Goal: Task Accomplishment & Management: Complete application form

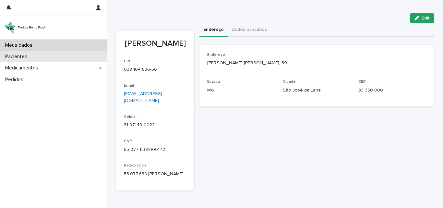
click at [36, 54] on div "Pacientes" at bounding box center [53, 56] width 107 height 11
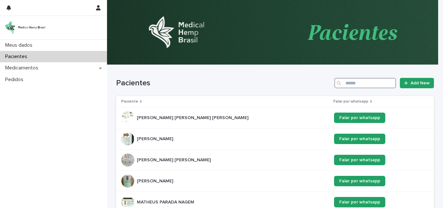
click at [351, 83] on input "Search" at bounding box center [365, 83] width 62 height 10
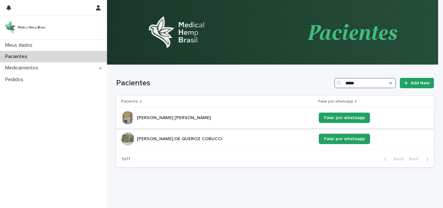
type input "*****"
click at [171, 116] on p "[PERSON_NAME] [PERSON_NAME]" at bounding box center [174, 117] width 75 height 7
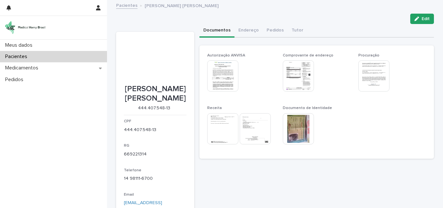
click at [361, 24] on div "Documentos Endereço Pedidos Tutor" at bounding box center [317, 31] width 235 height 14
click at [242, 30] on button "Endereço" at bounding box center [249, 31] width 28 height 14
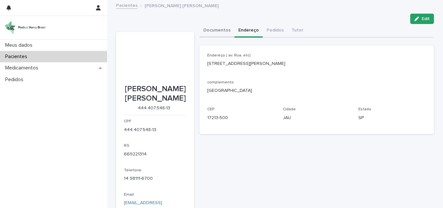
click at [210, 32] on button "Documentos" at bounding box center [217, 31] width 35 height 14
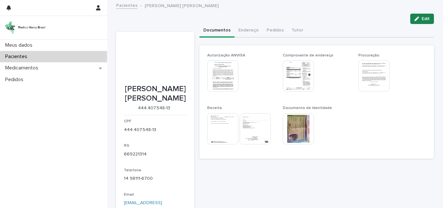
click at [427, 19] on span "Edit" at bounding box center [426, 19] width 8 height 5
click at [344, 24] on div "Documentos Endereço Pedidos Tutor" at bounding box center [317, 31] width 235 height 14
click at [415, 18] on icon "button" at bounding box center [417, 19] width 5 height 5
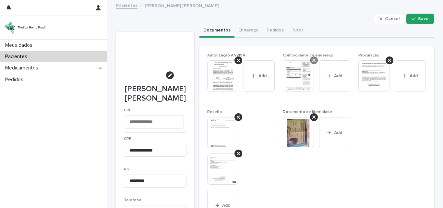
click at [312, 60] on icon at bounding box center [313, 60] width 3 height 5
click at [310, 60] on div "Comprovante de endereço This file cannot be opened Download File Add" at bounding box center [317, 77] width 68 height 49
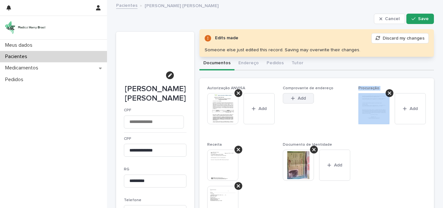
click at [292, 96] on icon "button" at bounding box center [293, 98] width 4 height 5
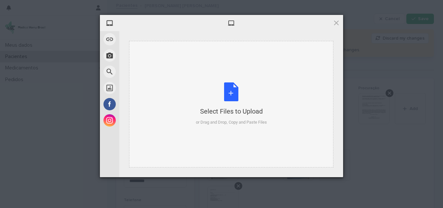
click at [234, 91] on div "Select Files to Upload or Drag and Drop, Copy and Paste Files" at bounding box center [231, 103] width 71 height 43
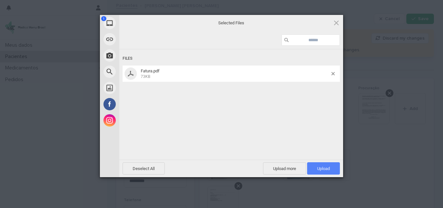
click at [322, 168] on span "Upload 1" at bounding box center [323, 168] width 13 height 5
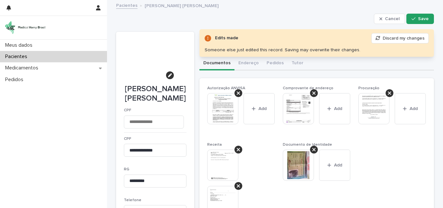
click at [294, 8] on div "Pacientes [PERSON_NAME] [PERSON_NAME]" at bounding box center [275, 5] width 324 height 9
click at [418, 18] on span "Save" at bounding box center [423, 19] width 11 height 5
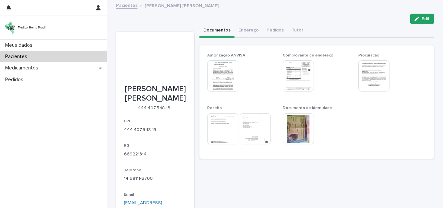
click at [299, 73] on img at bounding box center [298, 75] width 31 height 31
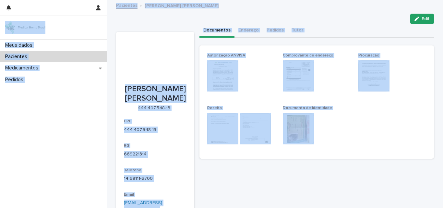
click at [299, 74] on img at bounding box center [298, 75] width 31 height 31
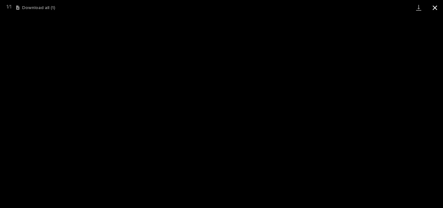
click at [435, 8] on button "Close gallery" at bounding box center [435, 7] width 16 height 15
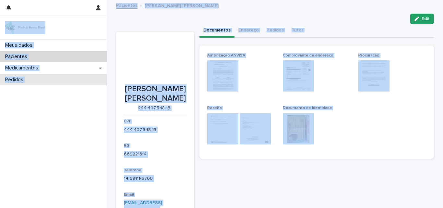
click at [24, 79] on p "Pedidos" at bounding box center [16, 80] width 26 height 6
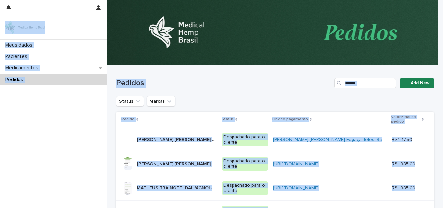
click at [411, 81] on span "Add New" at bounding box center [420, 83] width 19 height 5
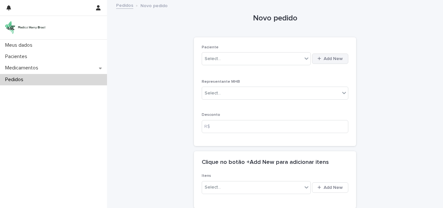
click at [321, 58] on div "button" at bounding box center [321, 58] width 6 height 4
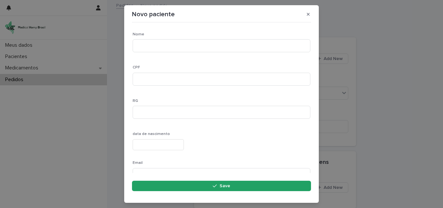
click at [418, 64] on div "Novo paciente Loading... Saving… Loading... Saving… Loading... Saving… Nome CPF…" at bounding box center [221, 104] width 443 height 208
click at [307, 14] on icon "button" at bounding box center [308, 14] width 3 height 5
click at [310, 15] on button "button" at bounding box center [308, 14] width 11 height 10
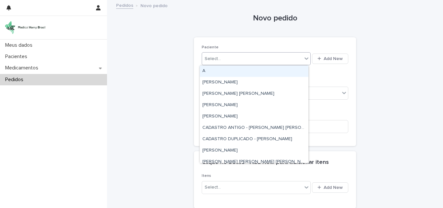
click at [263, 58] on div "Select..." at bounding box center [252, 59] width 100 height 11
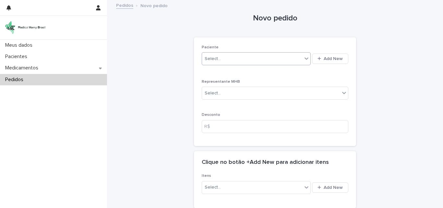
click at [263, 58] on div "Select..." at bounding box center [252, 59] width 100 height 11
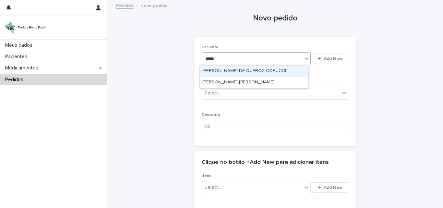
type input "******"
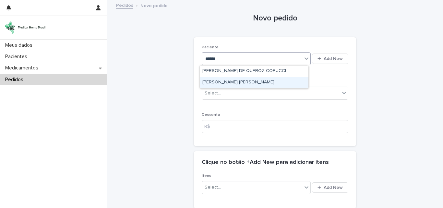
click at [242, 80] on div "[PERSON_NAME] [PERSON_NAME]" at bounding box center [254, 82] width 109 height 11
click at [242, 80] on p "Representante MHB" at bounding box center [275, 81] width 147 height 5
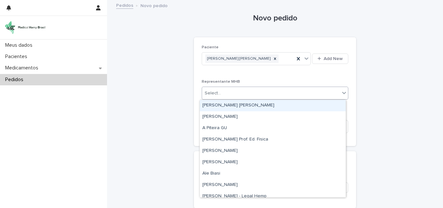
click at [241, 90] on div "Select..." at bounding box center [271, 93] width 138 height 11
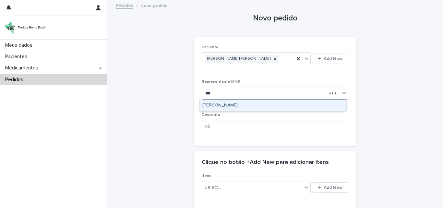
type input "****"
click at [242, 107] on div "[PERSON_NAME]" at bounding box center [273, 105] width 146 height 11
click at [242, 107] on div "Paciente [PERSON_NAME] [PERSON_NAME] New Representante MHB option [PERSON_NAME]…" at bounding box center [275, 91] width 147 height 93
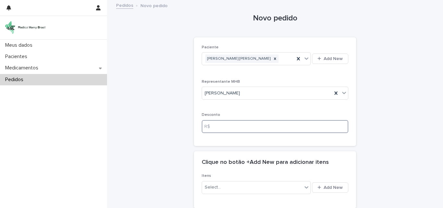
click at [235, 130] on input at bounding box center [275, 126] width 147 height 13
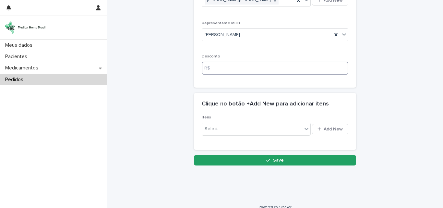
scroll to position [65, 0]
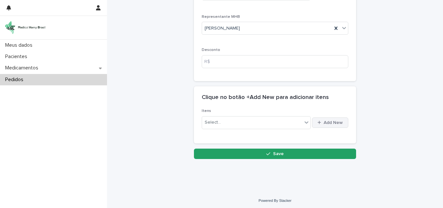
click at [325, 122] on span "Add New" at bounding box center [333, 122] width 19 height 5
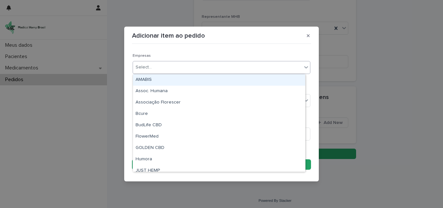
click at [178, 63] on div "Select..." at bounding box center [217, 67] width 169 height 11
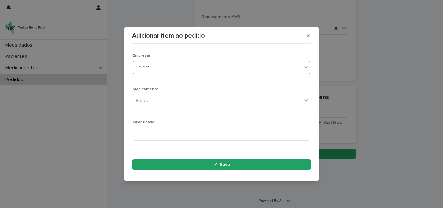
click at [177, 63] on div "Select..." at bounding box center [217, 67] width 169 height 11
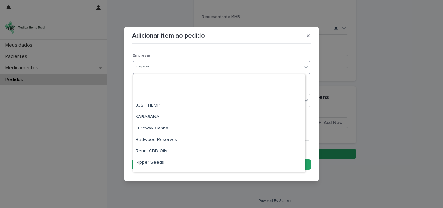
scroll to position [118, 0]
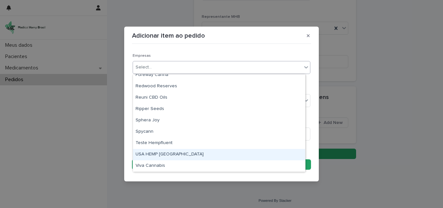
click at [178, 155] on div "USA HEMP [GEOGRAPHIC_DATA]" at bounding box center [219, 154] width 172 height 11
drag, startPoint x: 176, startPoint y: 164, endPoint x: 178, endPoint y: 155, distance: 9.9
click at [178, 155] on section "Adicionar item ao pedido Loading... Saving… Loading... Saving… Loading... Savin…" at bounding box center [221, 104] width 195 height 154
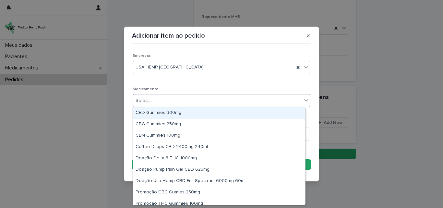
click at [164, 100] on div "Select..." at bounding box center [217, 100] width 169 height 11
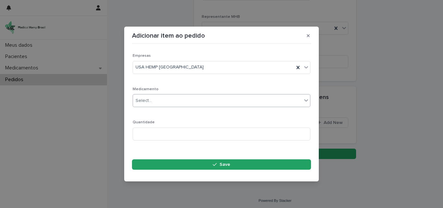
click at [164, 100] on div "Select..." at bounding box center [217, 100] width 169 height 11
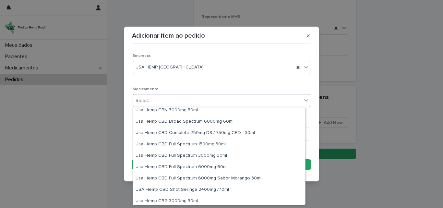
scroll to position [422, 0]
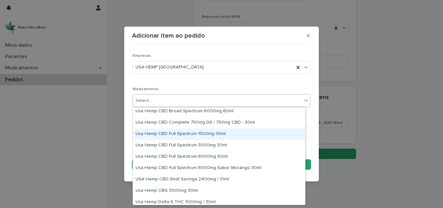
click at [213, 131] on div "Usa Hemp CBD Full Spectrum 1500mg 30ml" at bounding box center [219, 133] width 172 height 11
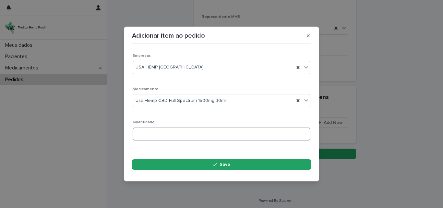
click at [206, 134] on input at bounding box center [222, 133] width 178 height 13
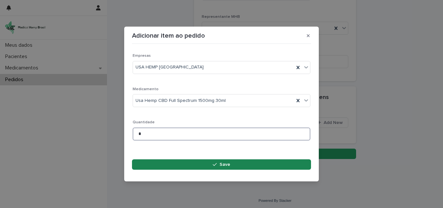
type input "*"
click at [220, 166] on span "Save" at bounding box center [225, 164] width 11 height 5
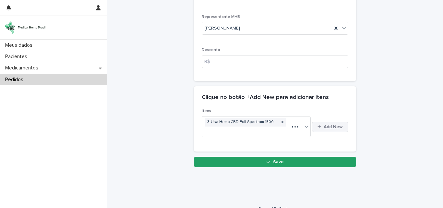
scroll to position [69, 0]
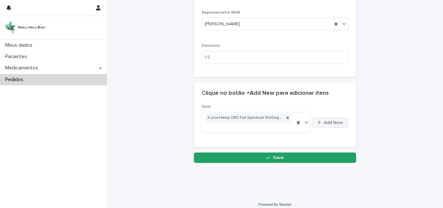
click at [331, 124] on span "Add New" at bounding box center [333, 122] width 19 height 5
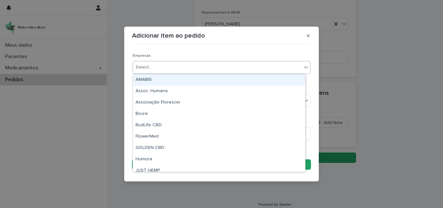
click at [169, 65] on div "Select..." at bounding box center [217, 67] width 169 height 11
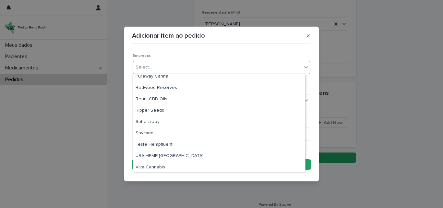
scroll to position [118, 0]
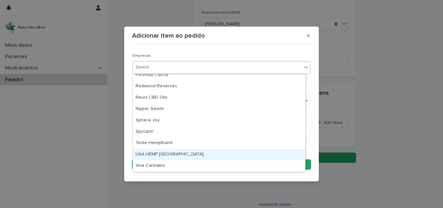
click at [167, 152] on div "USA HEMP [GEOGRAPHIC_DATA]" at bounding box center [219, 154] width 172 height 11
click at [167, 152] on section "Adicionar item ao pedido Loading... Saving… Loading... Saving… Loading... Savin…" at bounding box center [221, 104] width 195 height 154
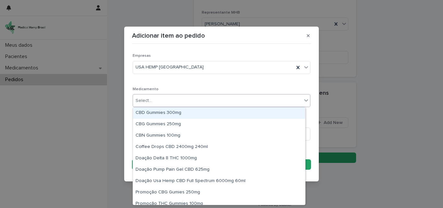
click at [169, 97] on div "Select..." at bounding box center [217, 100] width 169 height 11
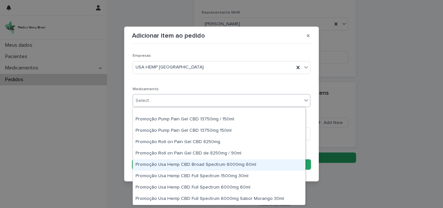
scroll to position [162, 0]
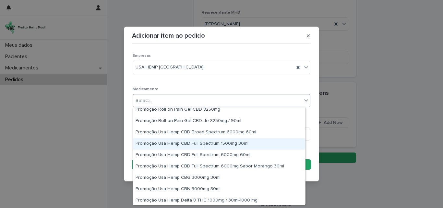
click at [219, 142] on div "Promoção Usa Hemp CBD Full Spectrum 1500mg 30ml" at bounding box center [219, 143] width 172 height 11
click at [219, 142] on div "Quantidade" at bounding box center [222, 132] width 178 height 25
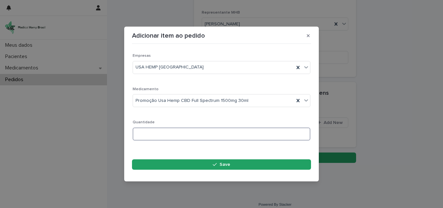
click at [178, 132] on input at bounding box center [222, 133] width 178 height 13
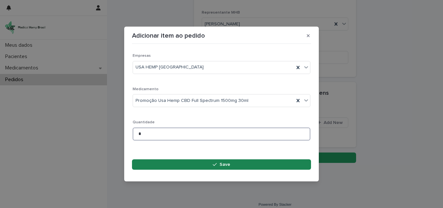
type input "*"
click at [221, 163] on span "Save" at bounding box center [225, 164] width 11 height 5
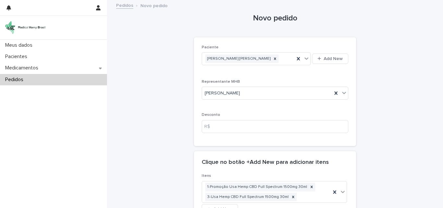
scroll to position [86, 0]
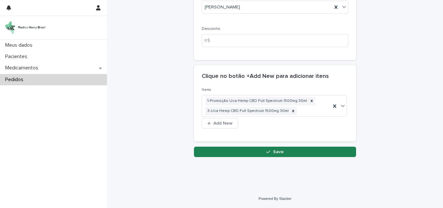
click at [267, 152] on icon "button" at bounding box center [268, 152] width 4 height 3
